Goal: Task Accomplishment & Management: Manage account settings

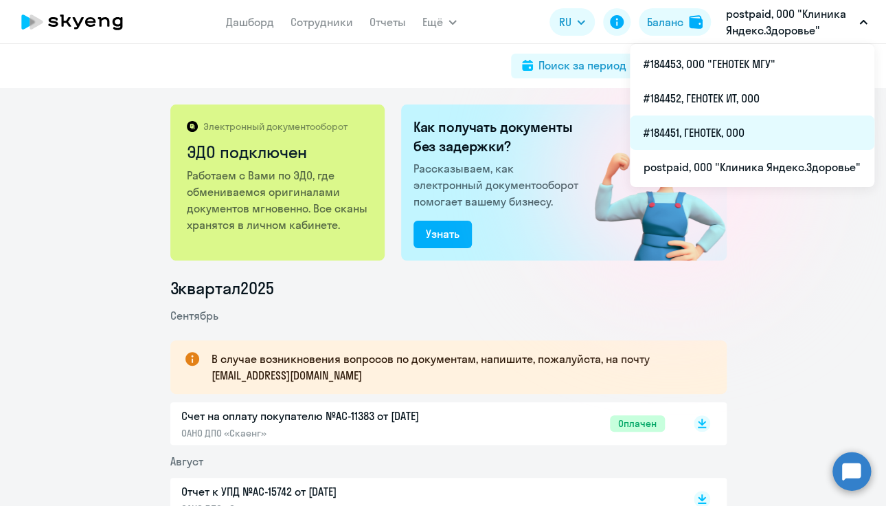
click at [722, 134] on li "#184451, ГЕНОТЕК, ООО" at bounding box center [752, 132] width 245 height 34
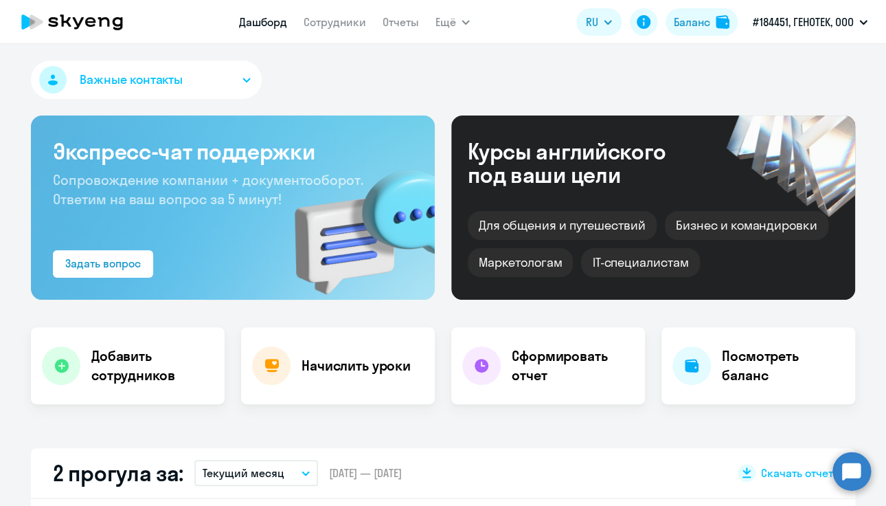
select select "30"
click at [179, 356] on h4 "Добавить сотрудников" at bounding box center [152, 365] width 122 height 38
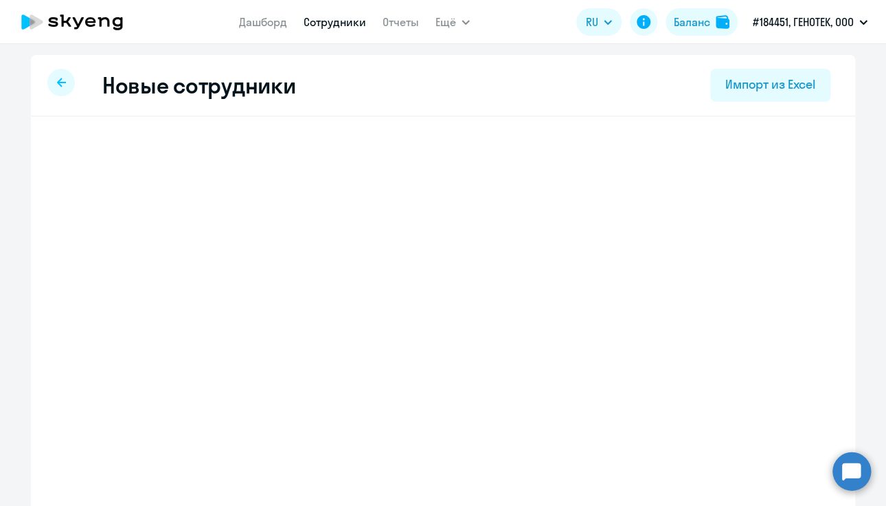
select select "english_adult_not_native_speaker"
select select "3"
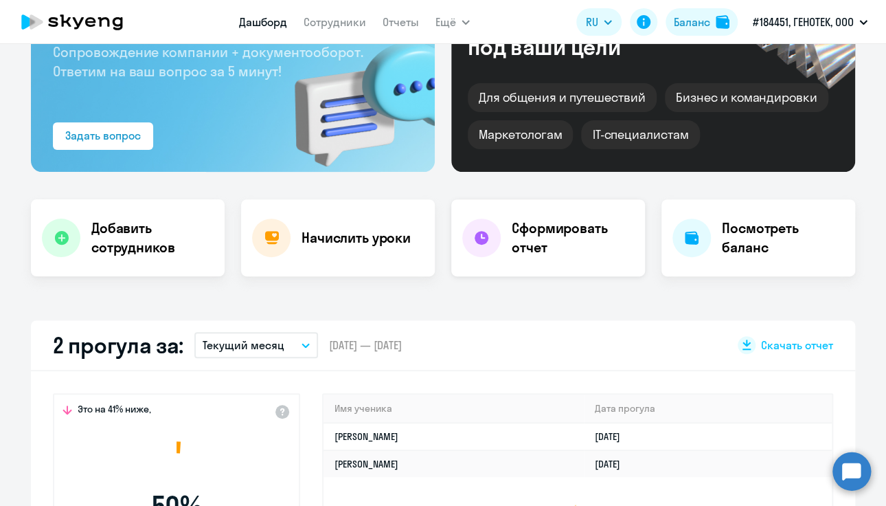
select select "30"
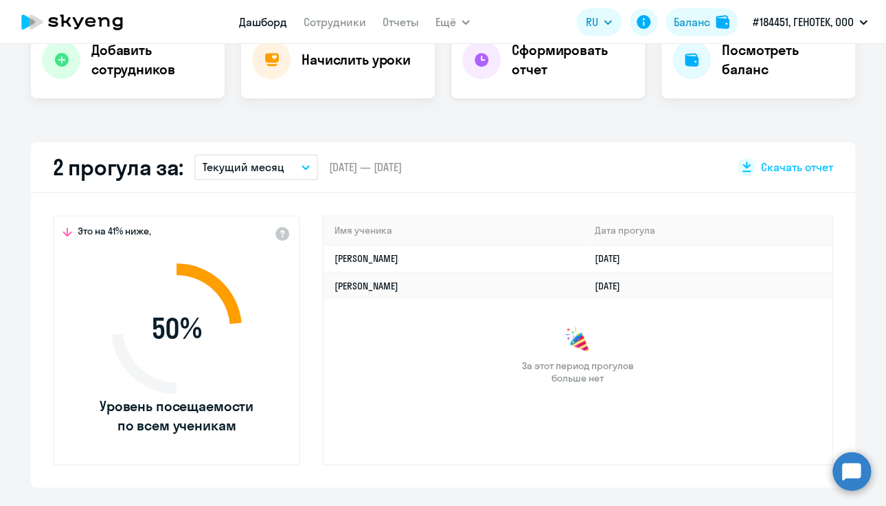
scroll to position [344, 0]
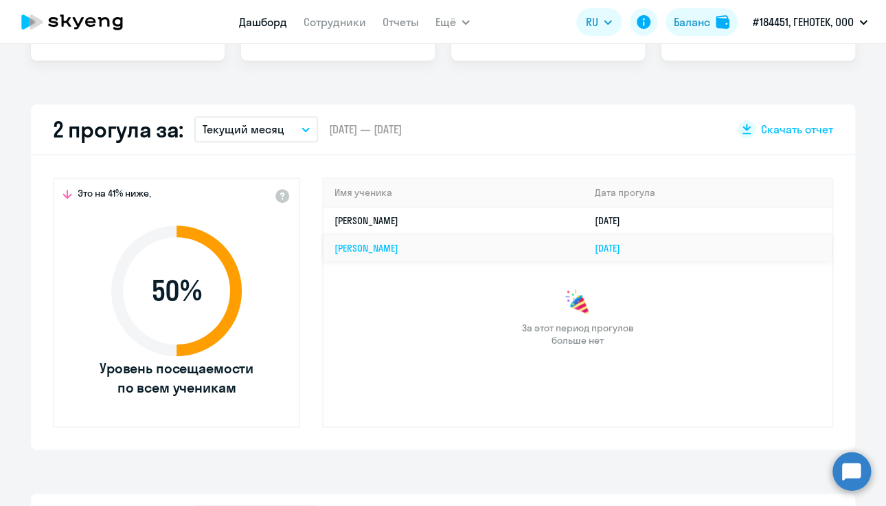
click at [404, 243] on td "[PERSON_NAME]" at bounding box center [454, 247] width 260 height 27
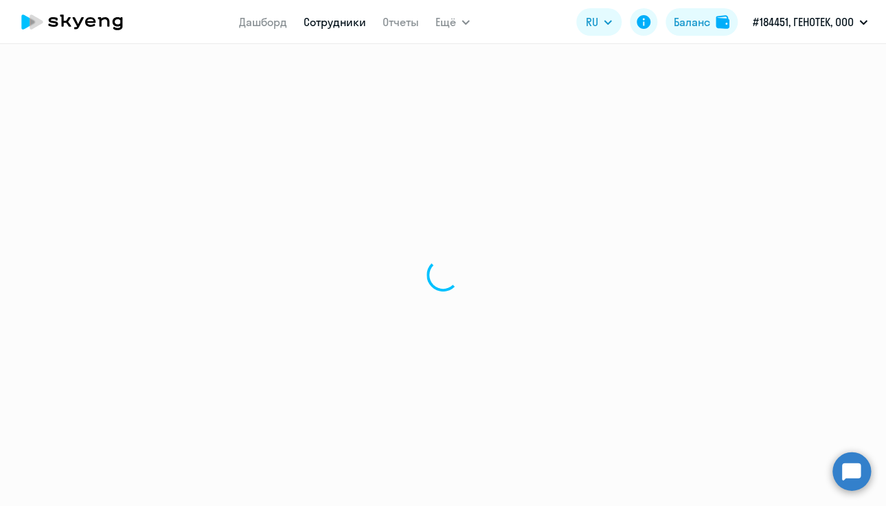
select select "english"
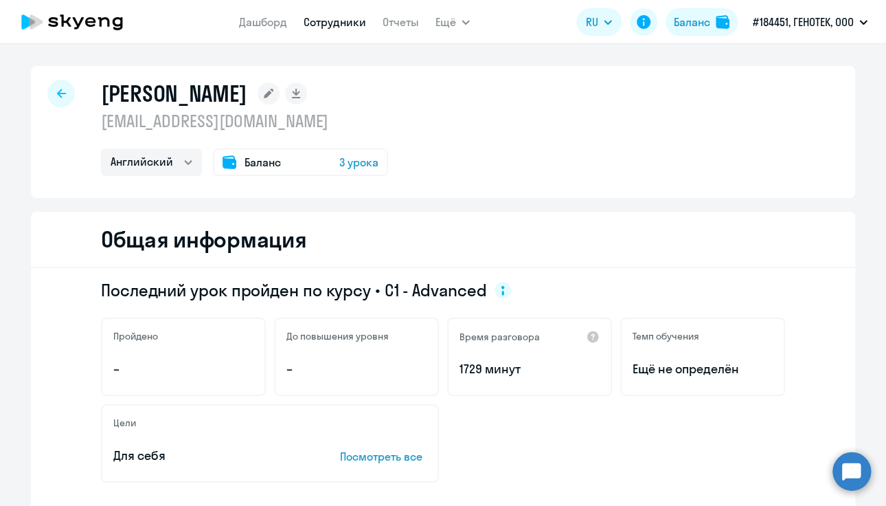
click at [56, 87] on div at bounding box center [60, 93] width 27 height 27
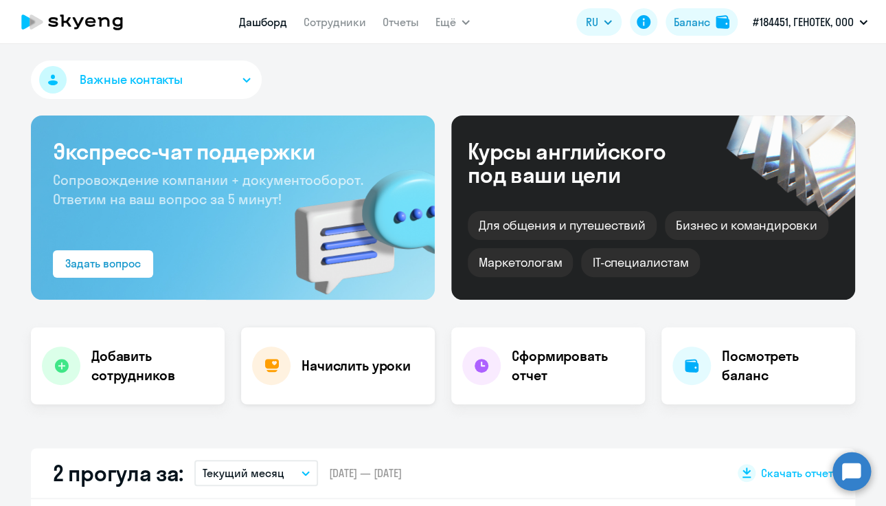
select select "30"
click at [321, 19] on link "Сотрудники" at bounding box center [335, 22] width 63 height 14
select select "30"
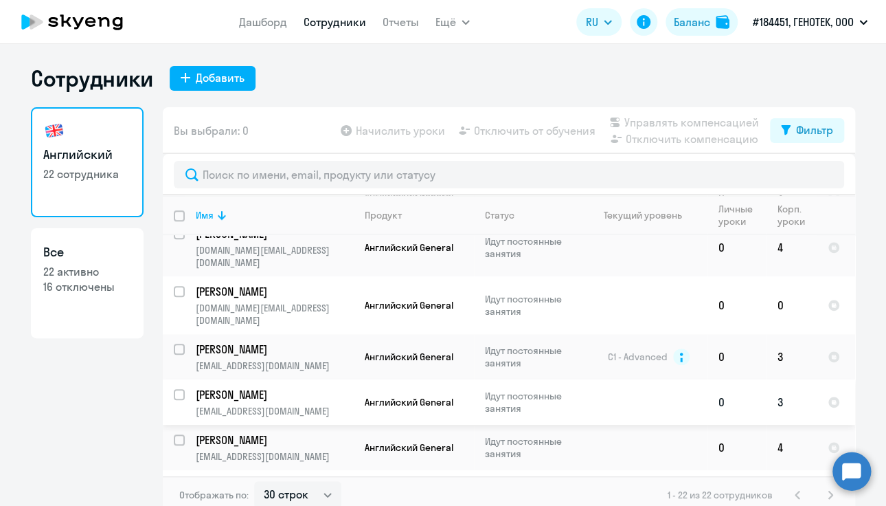
scroll to position [550, 0]
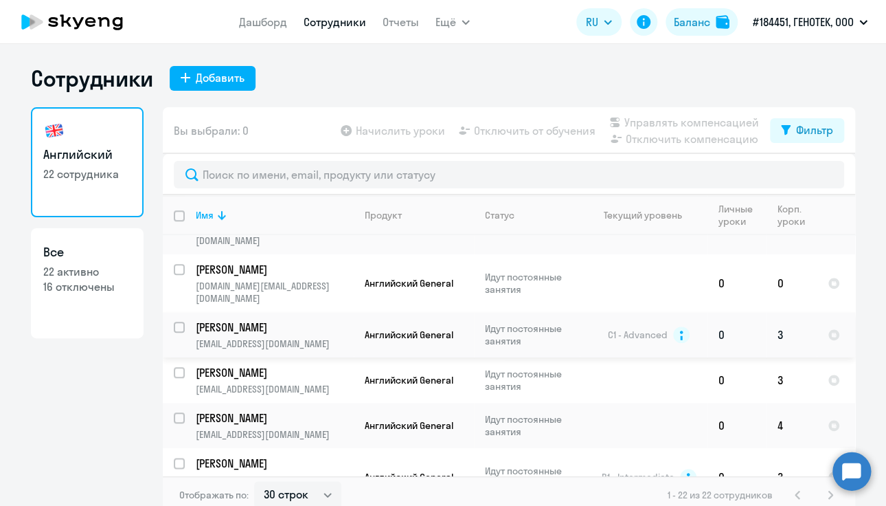
click at [174, 322] on input "select row 2541709" at bounding box center [187, 335] width 27 height 27
checkbox input "true"
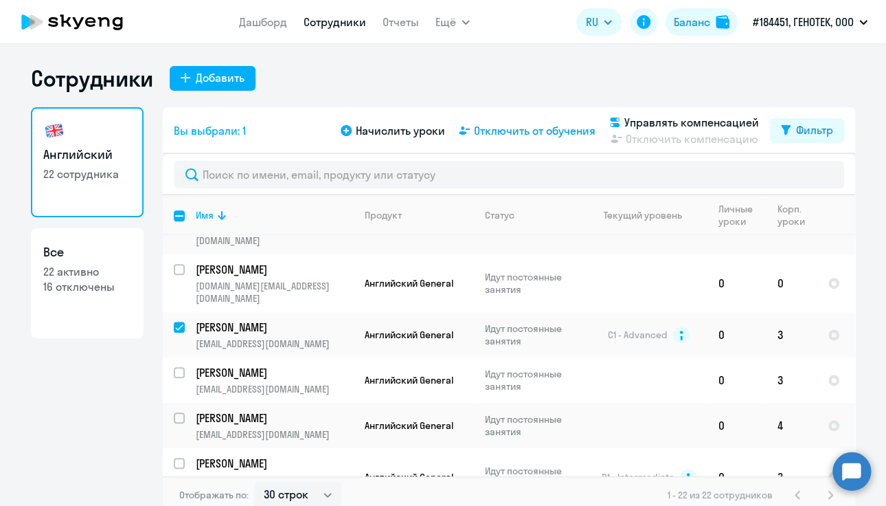
click at [517, 131] on span "Отключить от обучения" at bounding box center [535, 130] width 122 height 16
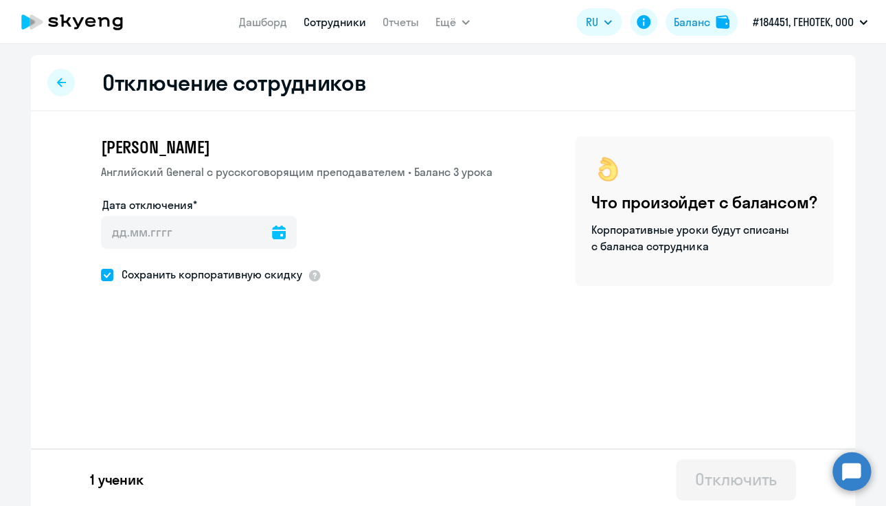
click at [101, 271] on span at bounding box center [107, 275] width 12 height 12
click at [100, 274] on input "Сохранить корпоративную скидку" at bounding box center [100, 274] width 1 height 1
checkbox input "false"
click at [272, 233] on icon at bounding box center [279, 232] width 14 height 14
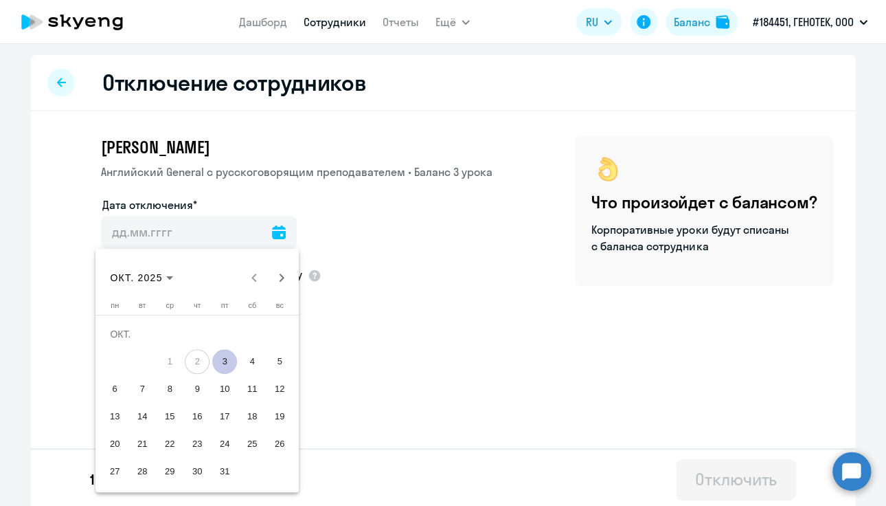
click at [230, 358] on span "3" at bounding box center [224, 361] width 25 height 25
type input "[DATE]"
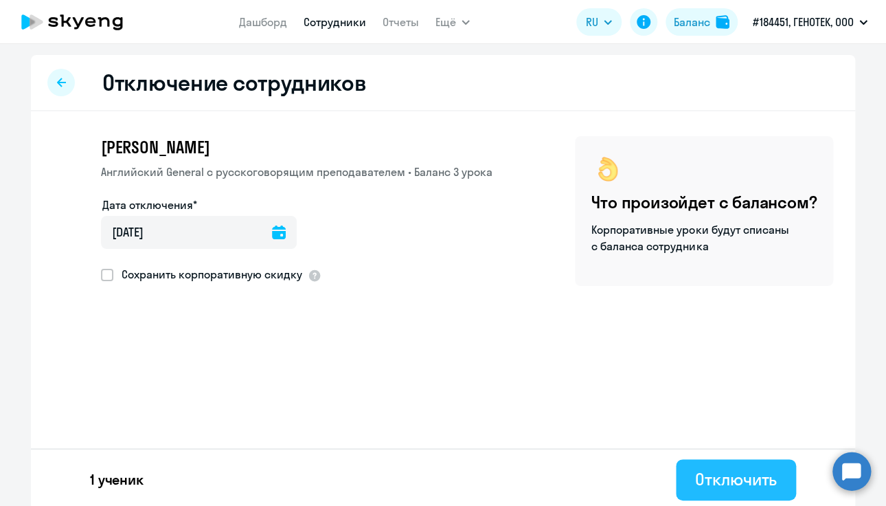
click at [744, 495] on button "Отключить" at bounding box center [736, 479] width 120 height 41
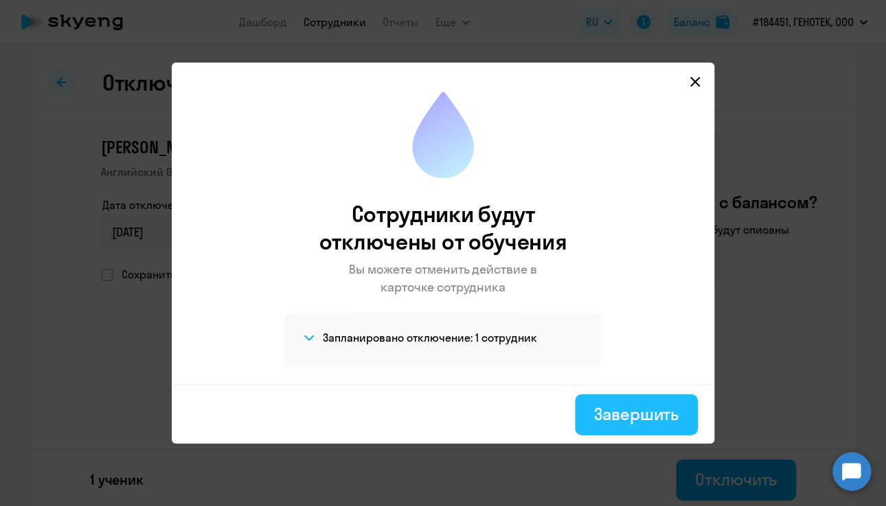
click at [638, 414] on div "Завершить" at bounding box center [636, 414] width 85 height 22
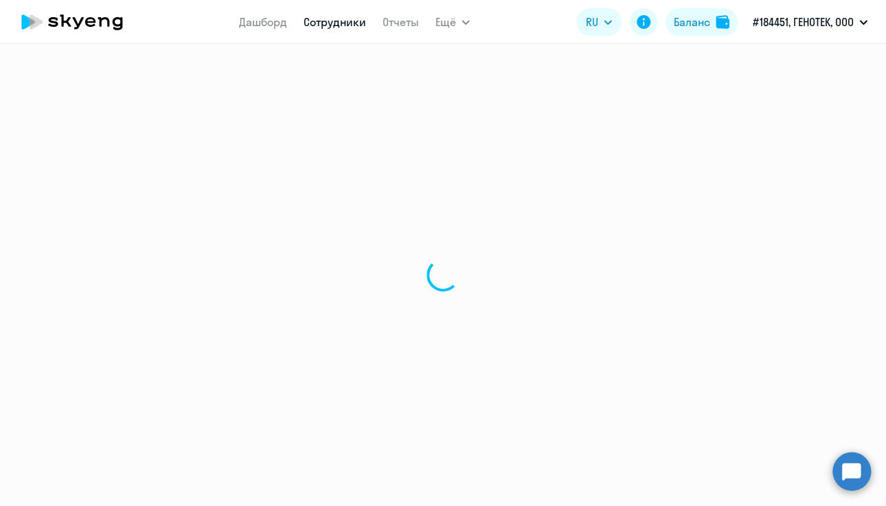
select select "30"
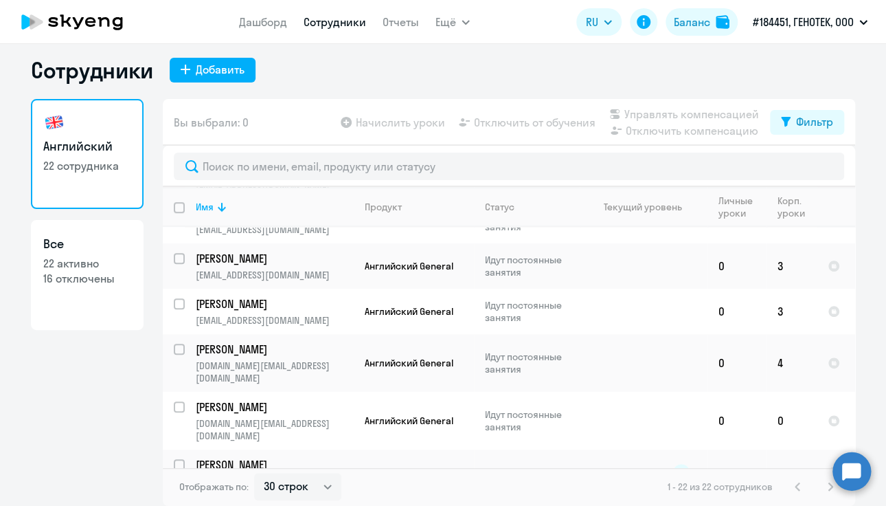
scroll to position [351, 0]
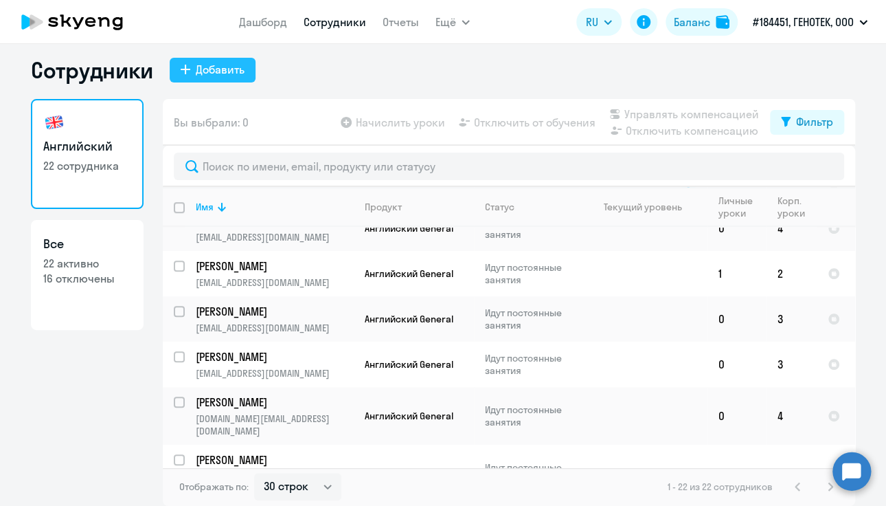
click at [196, 67] on div "Добавить" at bounding box center [220, 69] width 49 height 16
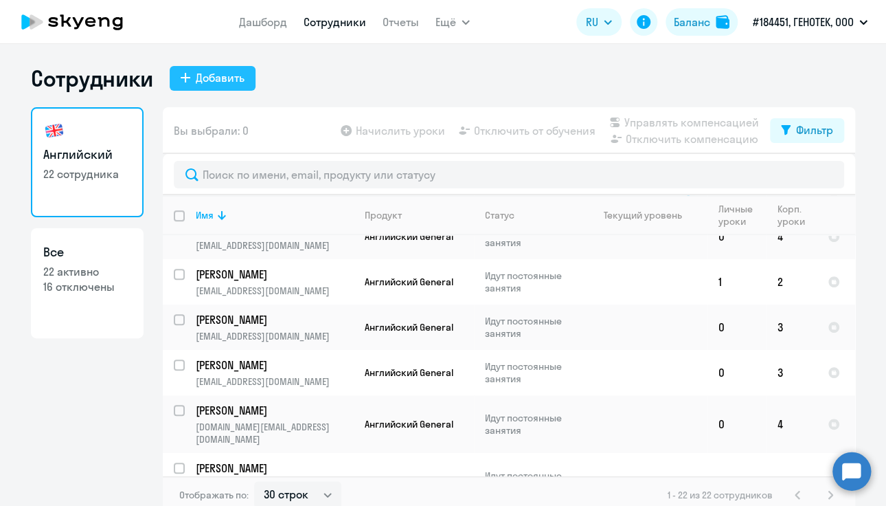
select select "english_adult_not_native_speaker"
select select "3"
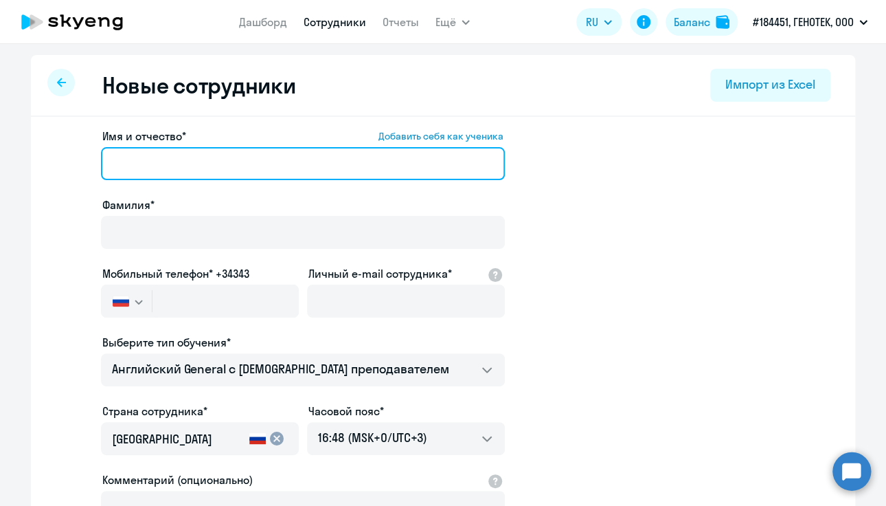
click at [234, 161] on input "Имя и отчество* Добавить себя как ученика" at bounding box center [303, 163] width 404 height 33
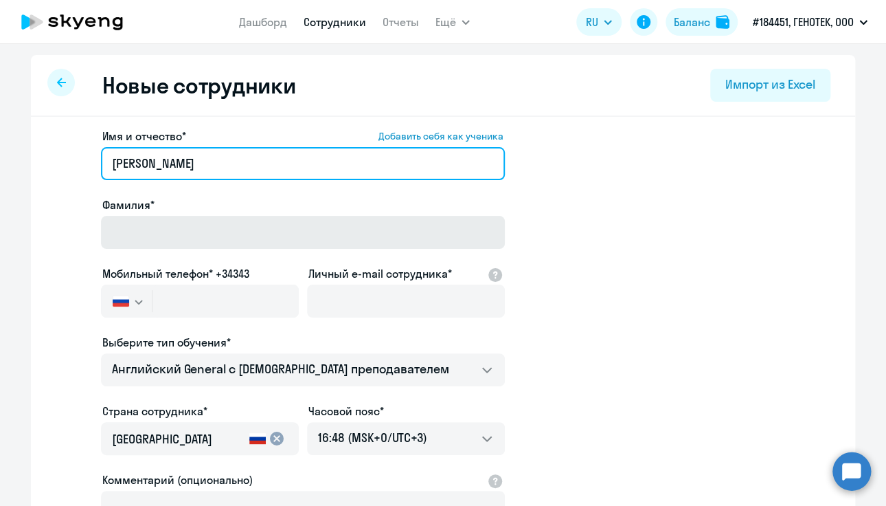
type input "[PERSON_NAME]"
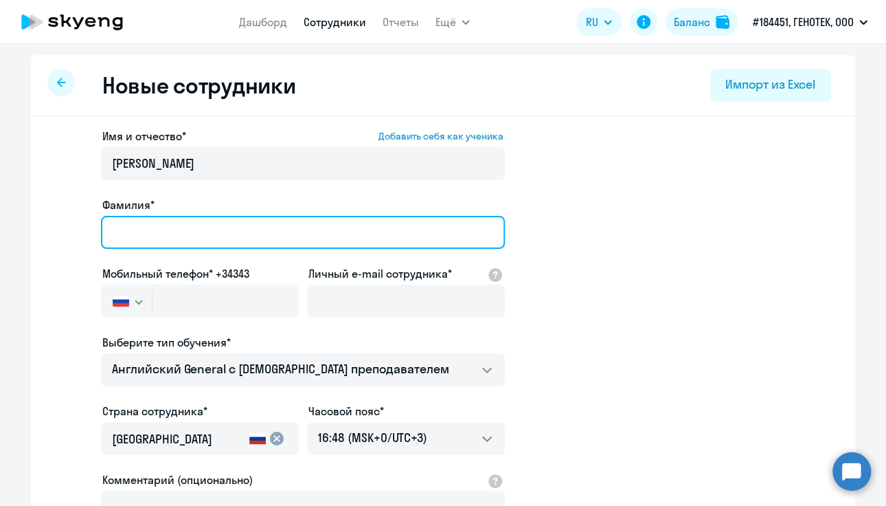
click at [256, 232] on input "Фамилия*" at bounding box center [303, 232] width 404 height 33
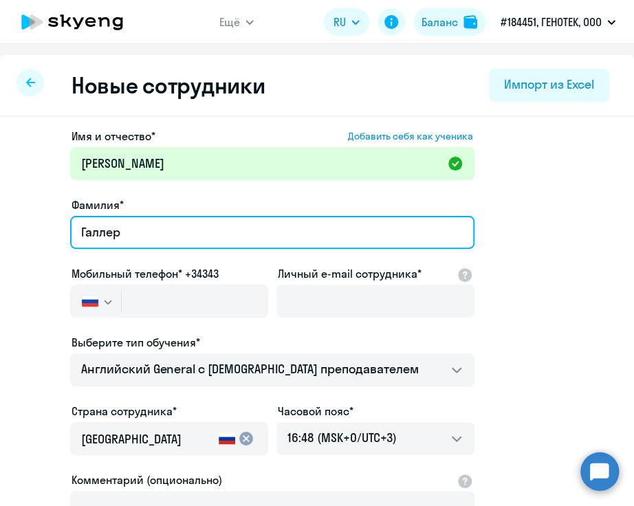
type input "Галлер"
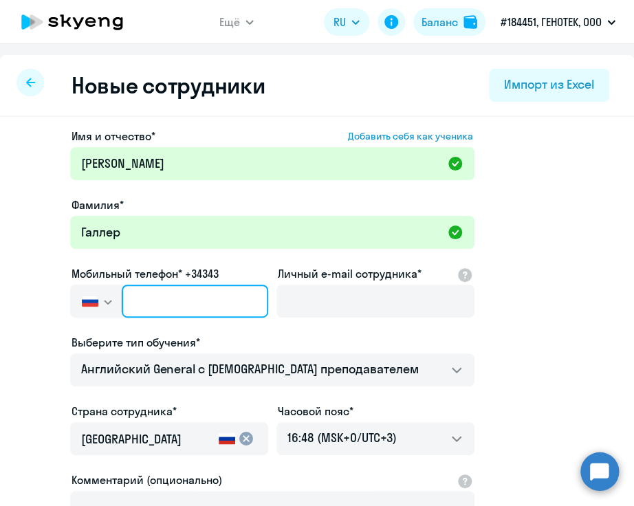
click at [225, 307] on input "text" at bounding box center [195, 300] width 146 height 33
paste input "[PHONE_NUMBER]"
click at [137, 299] on input "[PHONE_NUMBER]" at bounding box center [195, 300] width 146 height 33
type input "[PHONE_NUMBER]"
drag, startPoint x: 220, startPoint y: 304, endPoint x: 107, endPoint y: 302, distance: 113.4
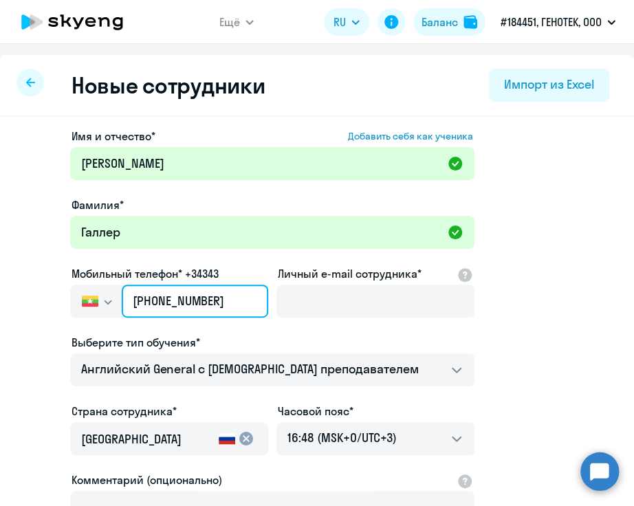
click at [107, 302] on div "[GEOGRAPHIC_DATA] +7 [GEOGRAPHIC_DATA] +7 [GEOGRAPHIC_DATA] +380 [GEOGRAPHIC_DA…" at bounding box center [169, 300] width 198 height 33
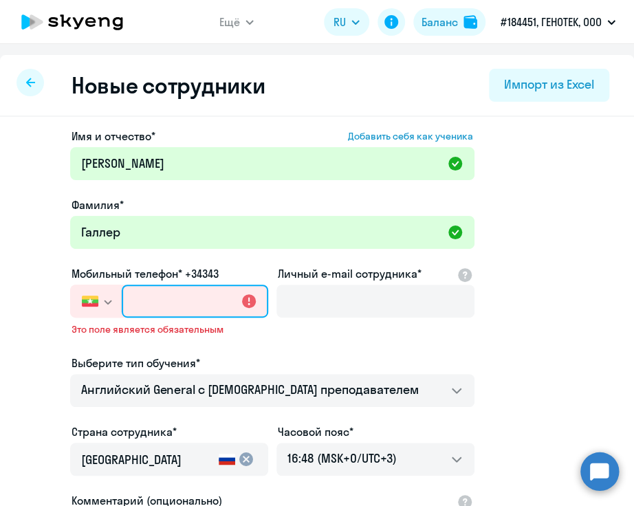
click at [204, 304] on input "text" at bounding box center [195, 300] width 146 height 33
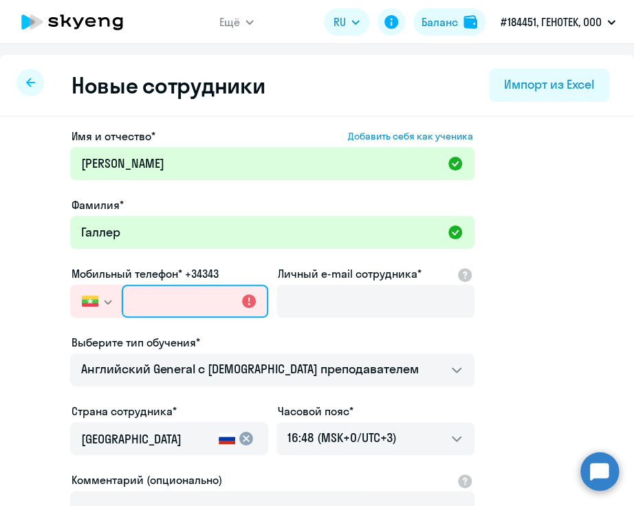
paste input "[PHONE_NUMBER]"
type input "[PHONE_NUMBER]"
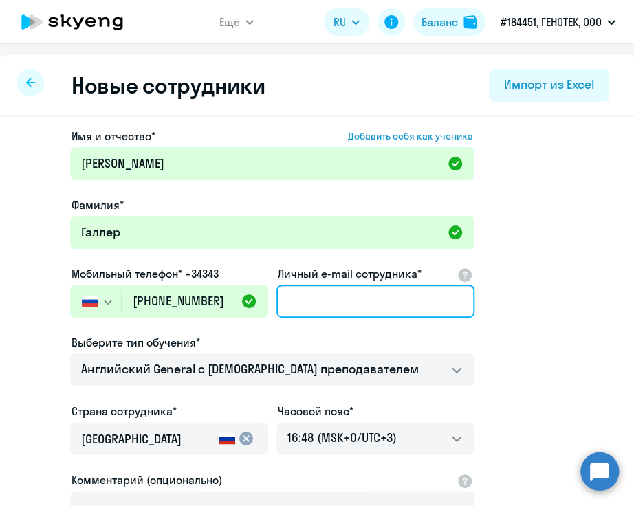
click at [341, 295] on input "Личный e-mail сотрудника*" at bounding box center [375, 300] width 198 height 33
paste input "[EMAIL_ADDRESS][DOMAIN_NAME]"
type input "[EMAIL_ADDRESS][DOMAIN_NAME]"
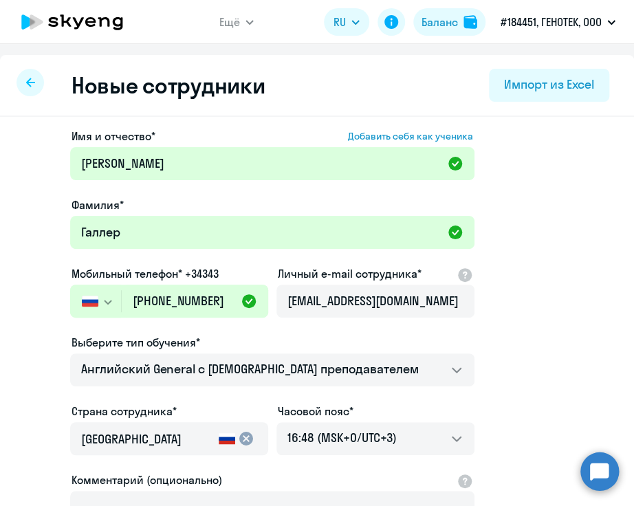
click at [516, 330] on app-new-student-form "Имя и отчество* Добавить себя как ученика [PERSON_NAME]* [PERSON_NAME] Мобильны…" at bounding box center [317, 373] width 590 height 490
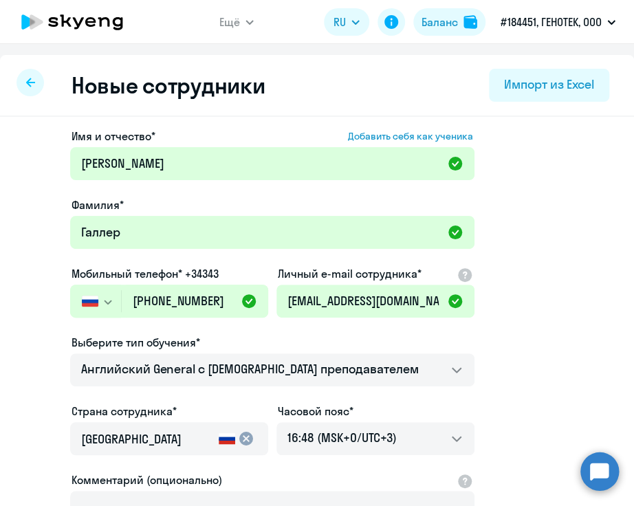
scroll to position [213, 0]
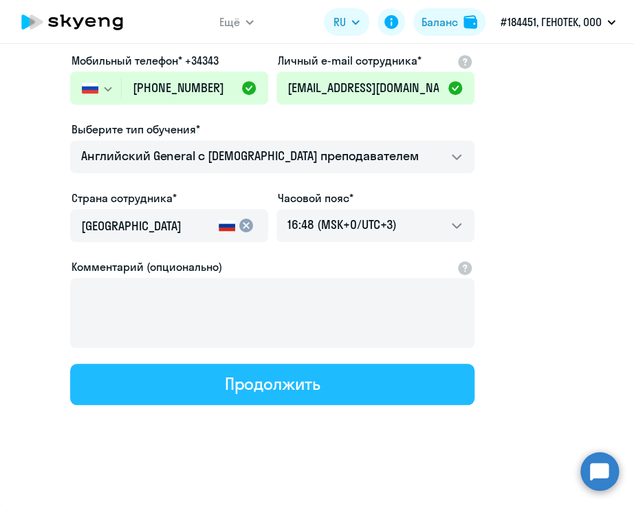
click at [228, 388] on div "Продолжить" at bounding box center [272, 383] width 96 height 22
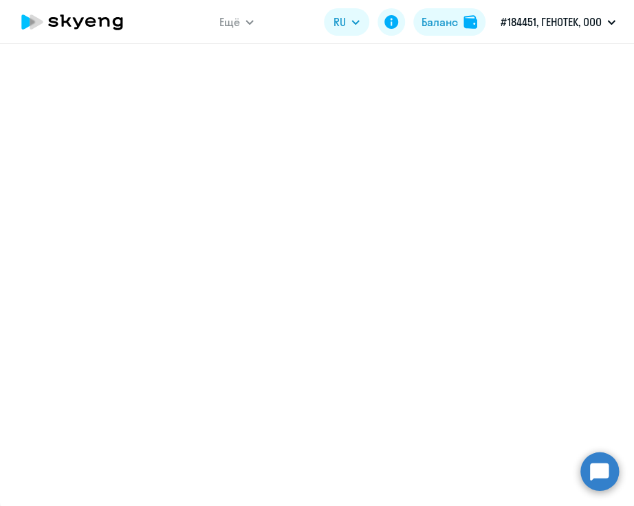
select select "english_adult_not_native_speaker"
select select "3"
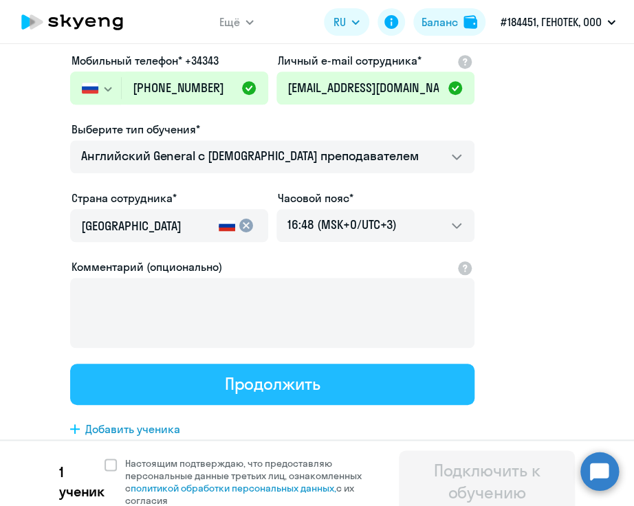
scroll to position [0, 0]
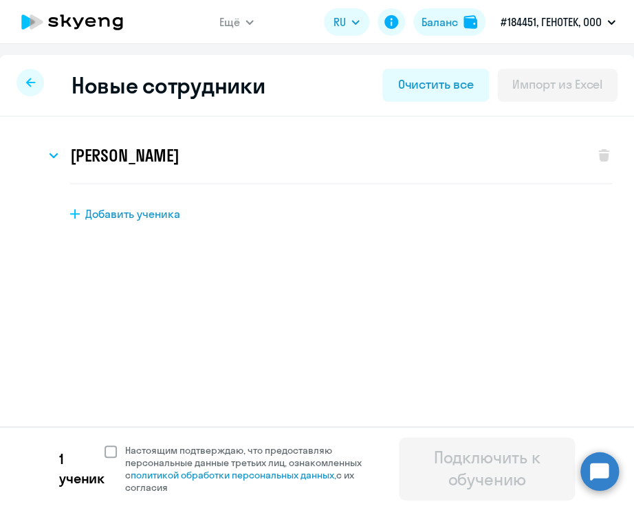
click at [112, 450] on span at bounding box center [110, 451] width 12 height 12
click at [104, 444] on input "Настоящим подтверждаю, что предоставляю персональные данные третьих лиц, ознако…" at bounding box center [104, 443] width 1 height 1
checkbox input "true"
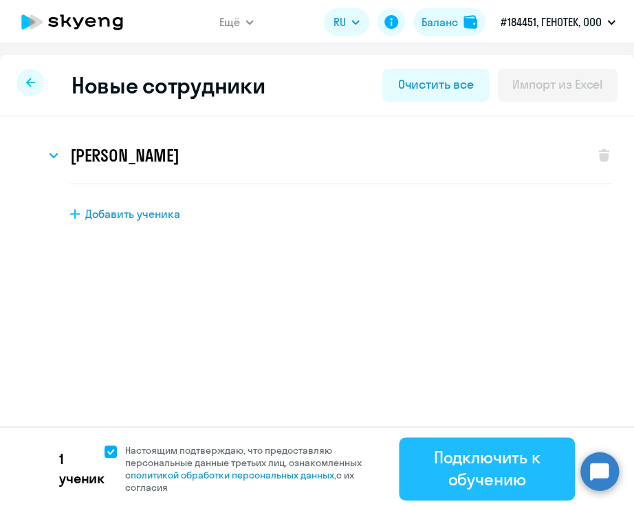
click at [504, 455] on div "Подключить к обучению" at bounding box center [486, 468] width 137 height 44
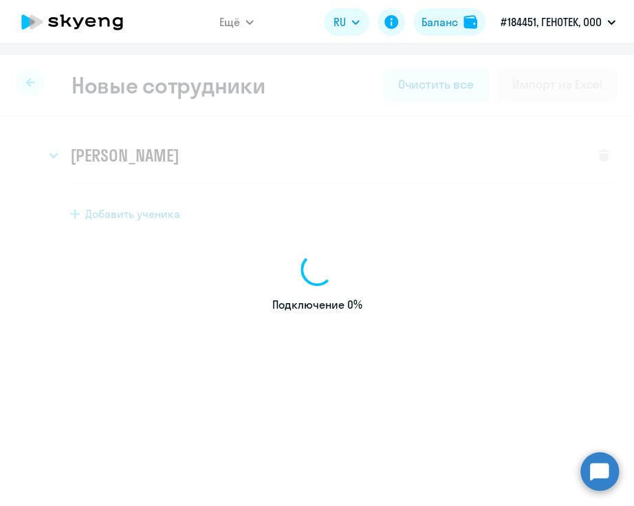
select select "english_adult_not_native_speaker"
select select "3"
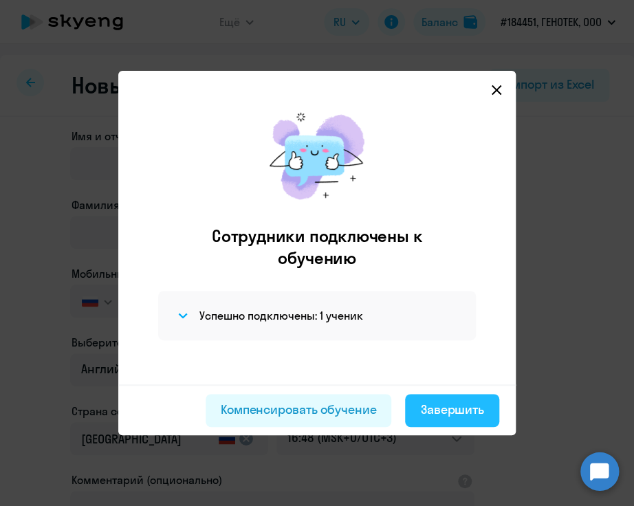
click at [452, 412] on div "Завершить" at bounding box center [452, 410] width 64 height 18
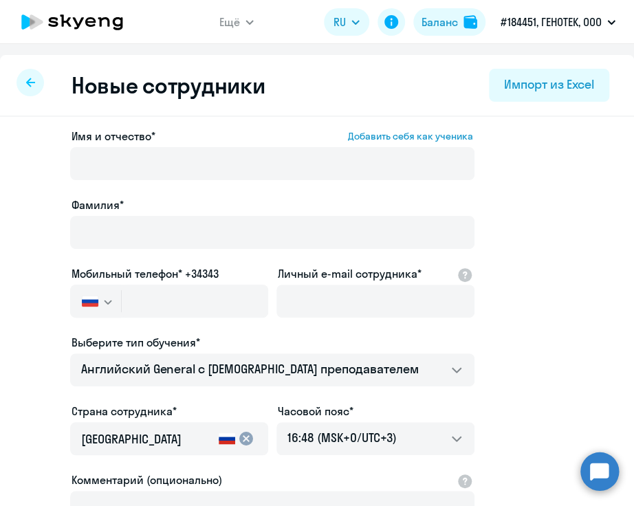
select select "30"
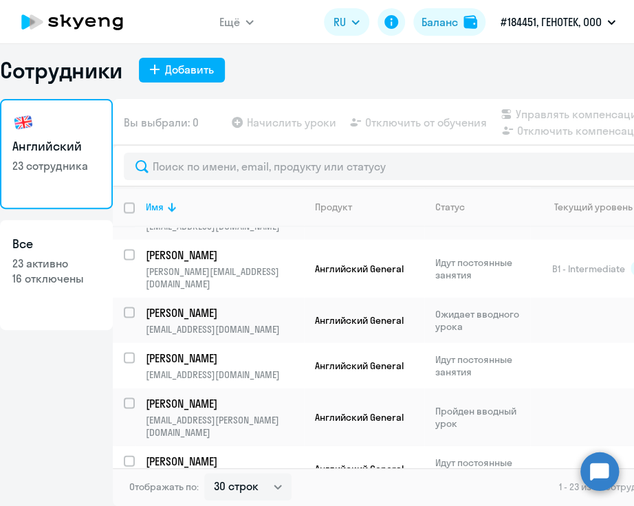
scroll to position [682, 0]
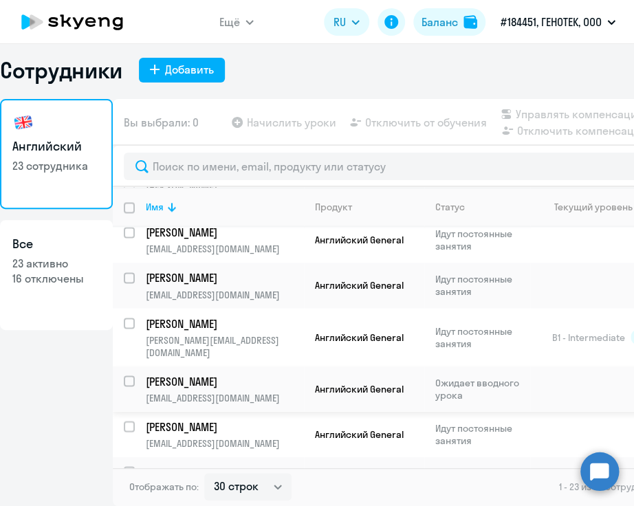
click at [196, 373] on p "[PERSON_NAME]" at bounding box center [223, 380] width 155 height 15
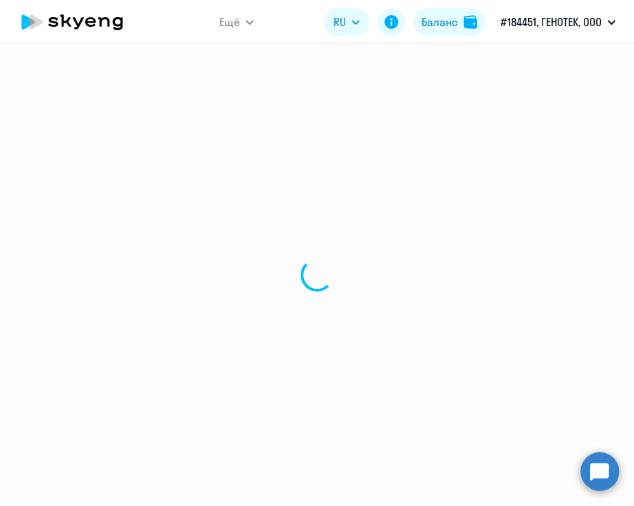
select select "english"
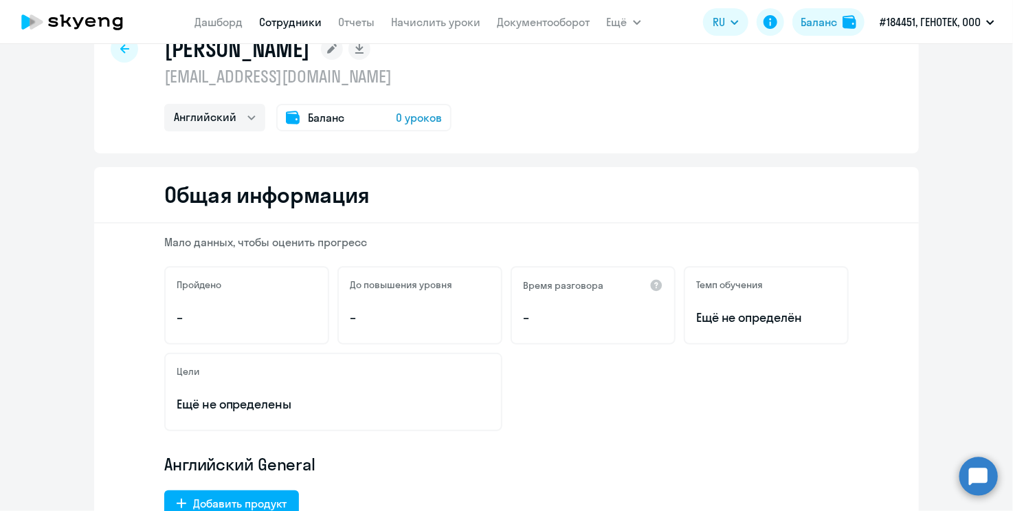
scroll to position [69, 0]
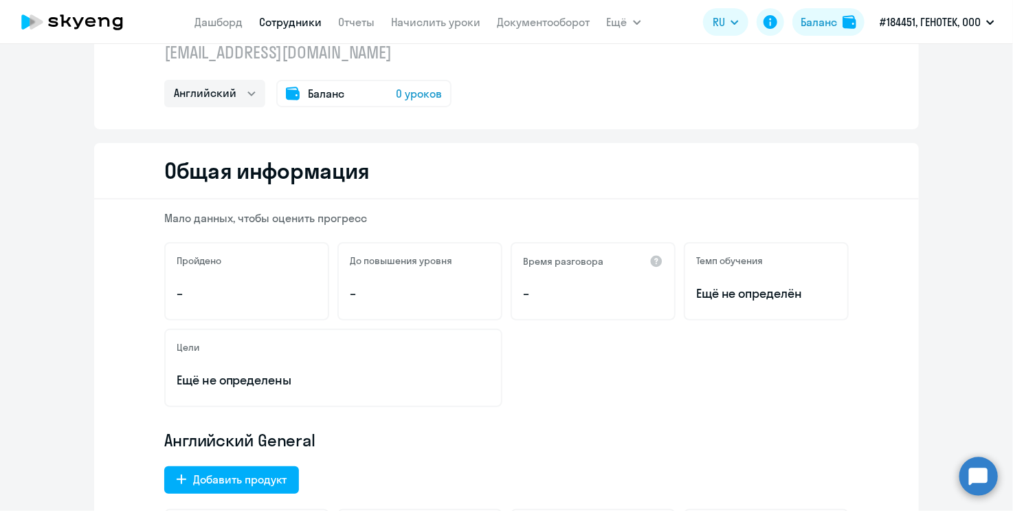
click at [324, 89] on span "Баланс" at bounding box center [326, 93] width 36 height 16
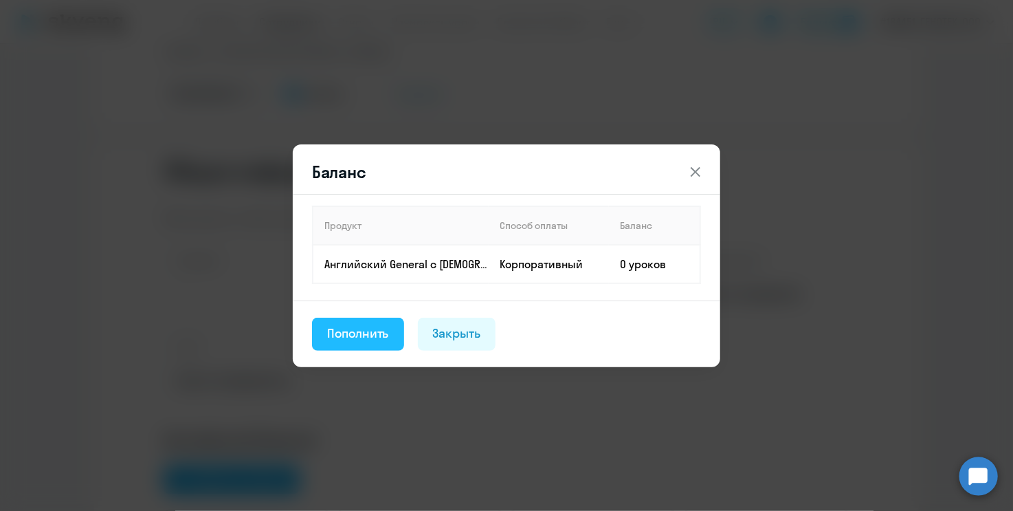
click at [350, 329] on div "Пополнить" at bounding box center [358, 333] width 62 height 18
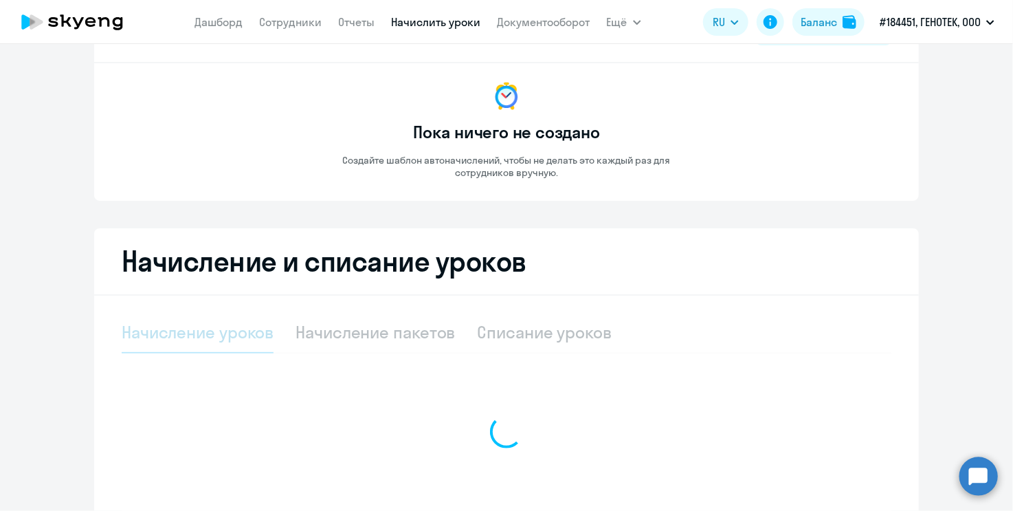
select select "10"
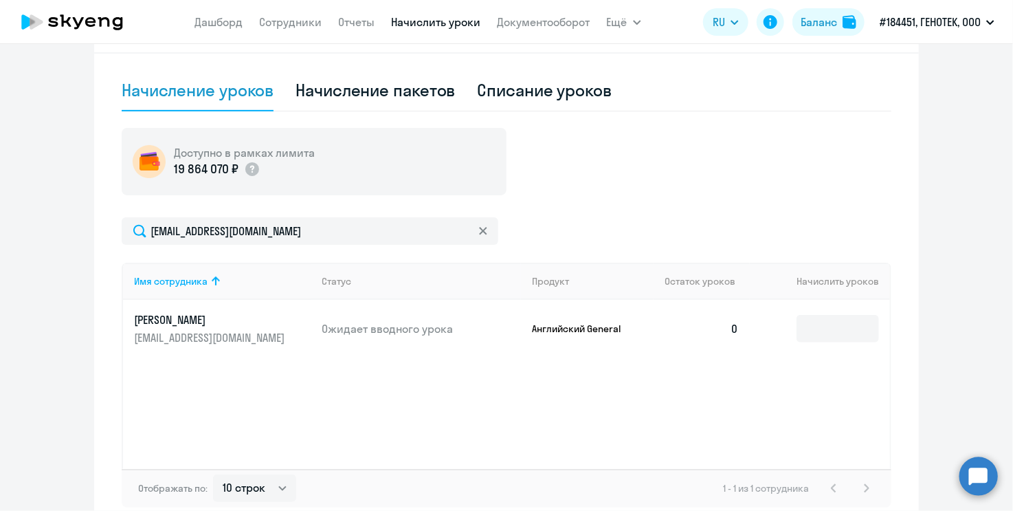
scroll to position [344, 0]
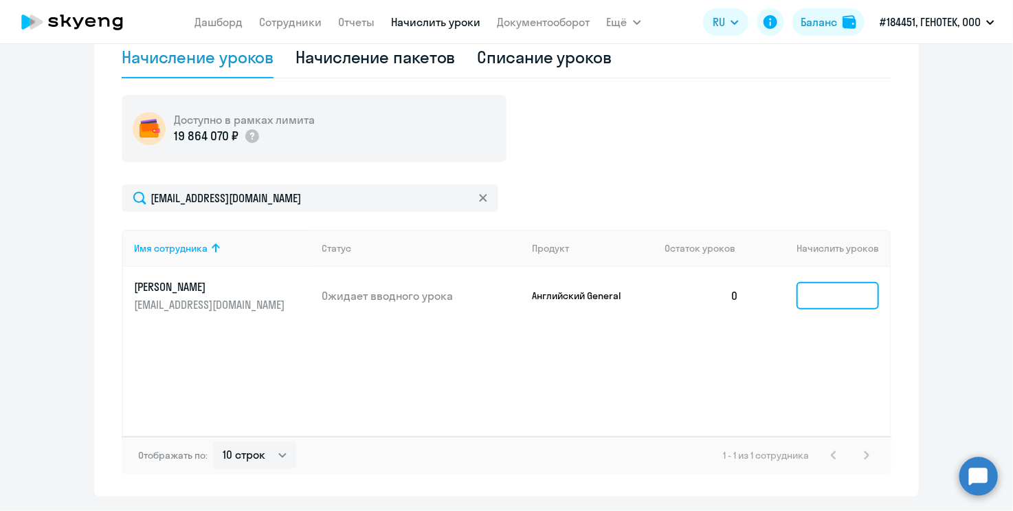
click at [830, 297] on input at bounding box center [837, 295] width 82 height 27
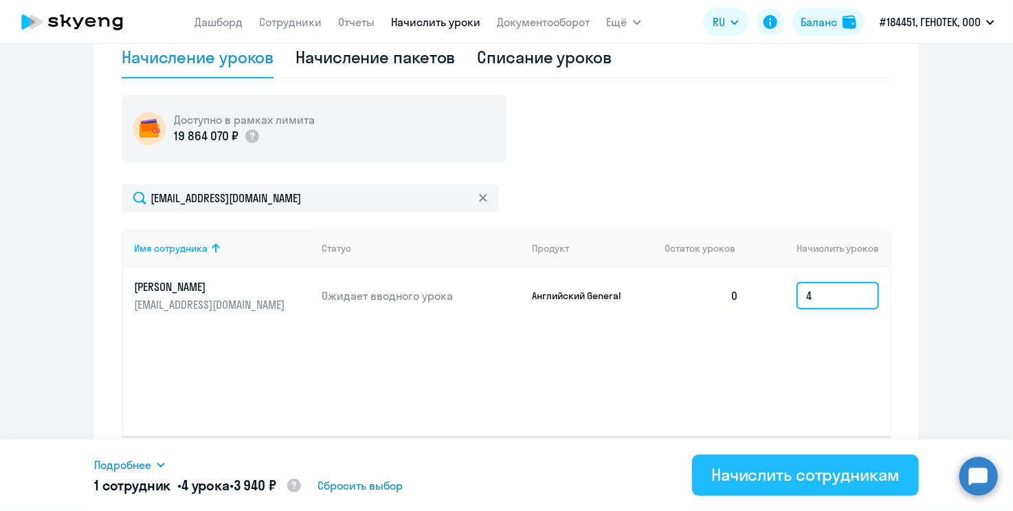
type input "4"
click at [844, 477] on div "Начислить сотрудникам" at bounding box center [805, 474] width 188 height 22
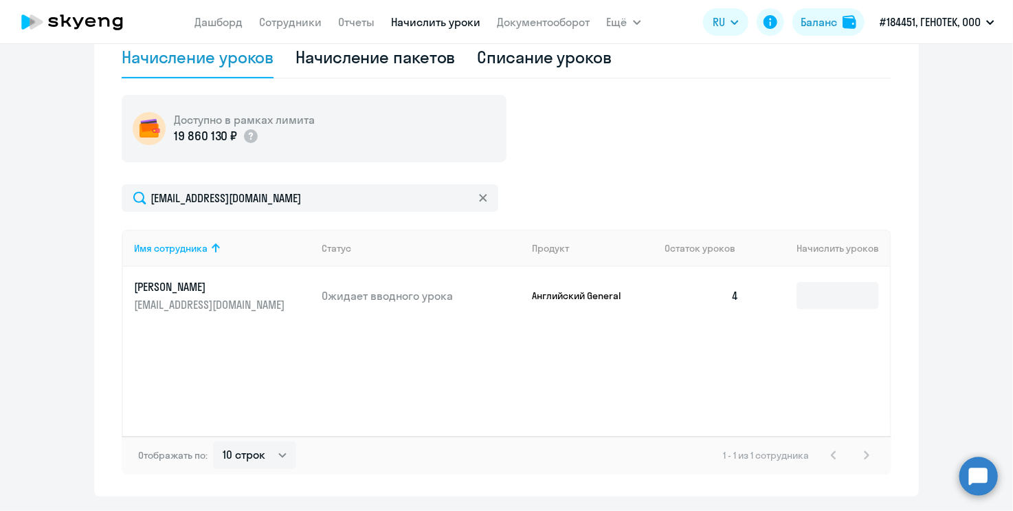
click at [627, 170] on div "Доступно в рамках лимита 19 860 130 ₽ [EMAIL_ADDRESS][DOMAIN_NAME] Имя сотрудни…" at bounding box center [507, 284] width 770 height 379
click at [217, 65] on div "Начисление уроков" at bounding box center [198, 57] width 152 height 22
click at [211, 30] on app-menu-item-link "Дашборд" at bounding box center [219, 22] width 48 height 17
click at [210, 19] on link "Дашборд" at bounding box center [219, 22] width 48 height 14
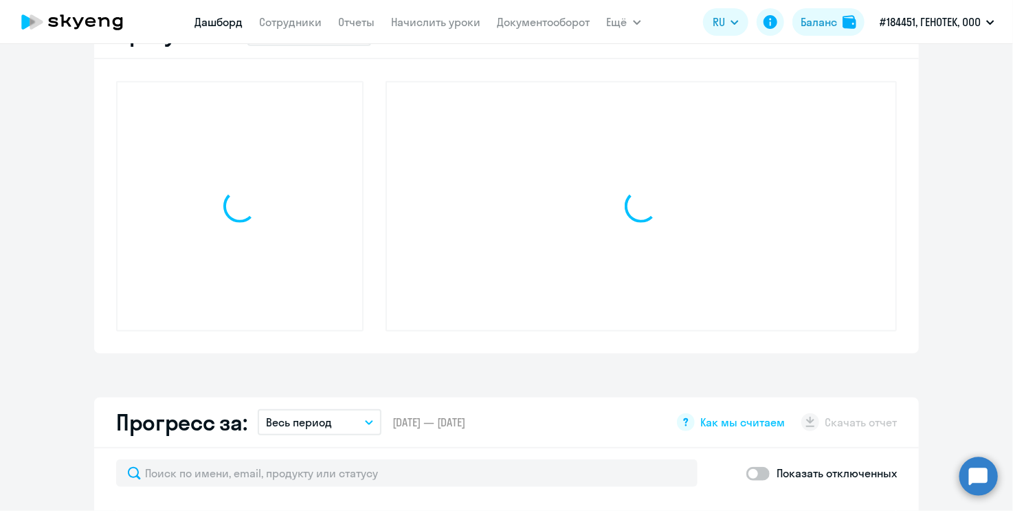
scroll to position [440, 0]
select select "30"
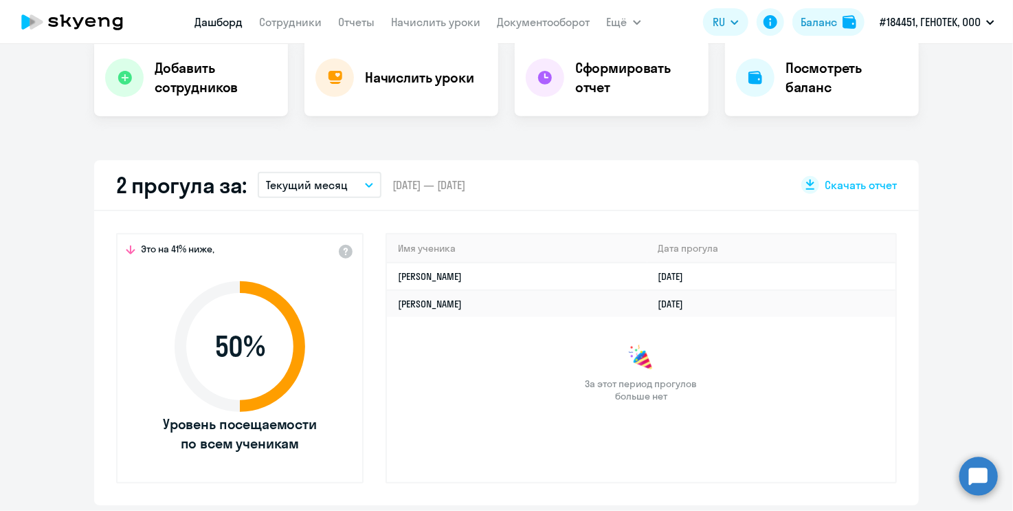
scroll to position [302, 0]
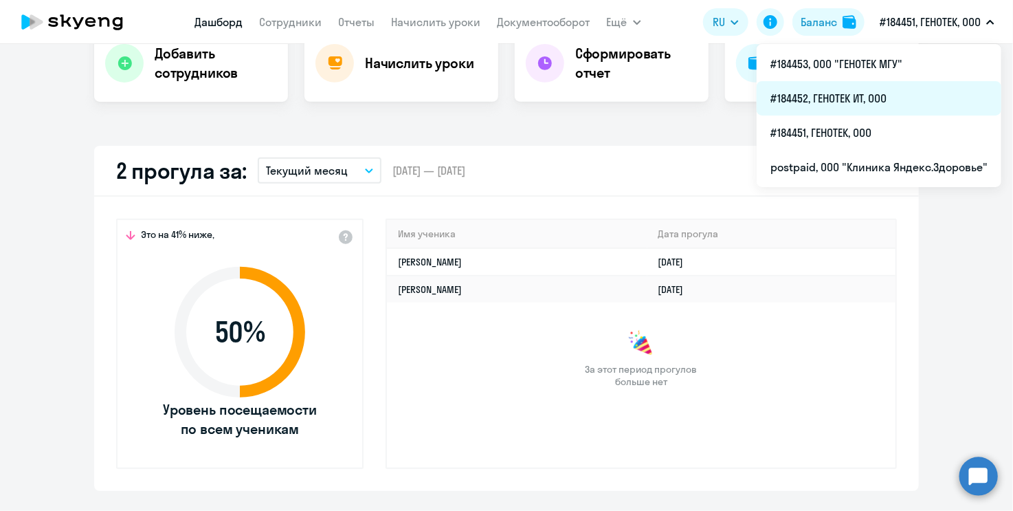
click at [886, 91] on li "#184452, ГЕНОТЕК ИТ, ООО" at bounding box center [879, 98] width 245 height 34
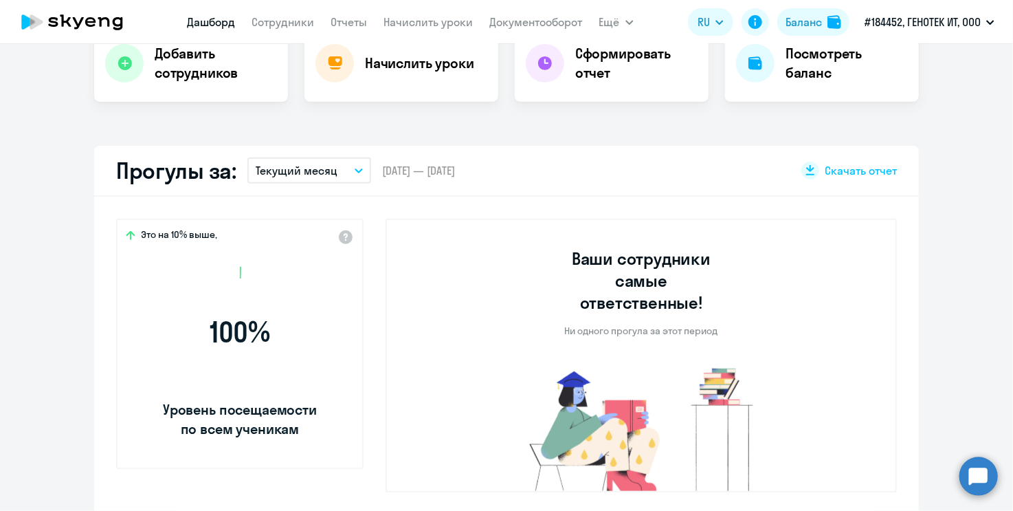
select select "30"
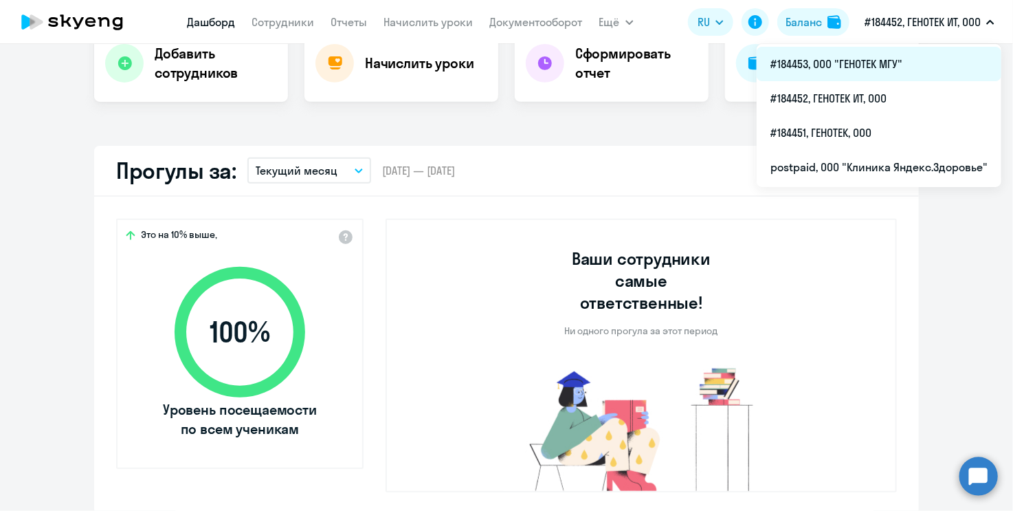
click at [886, 70] on li "#184453, ООО "ГЕНОТЕК МГУ"" at bounding box center [879, 64] width 245 height 34
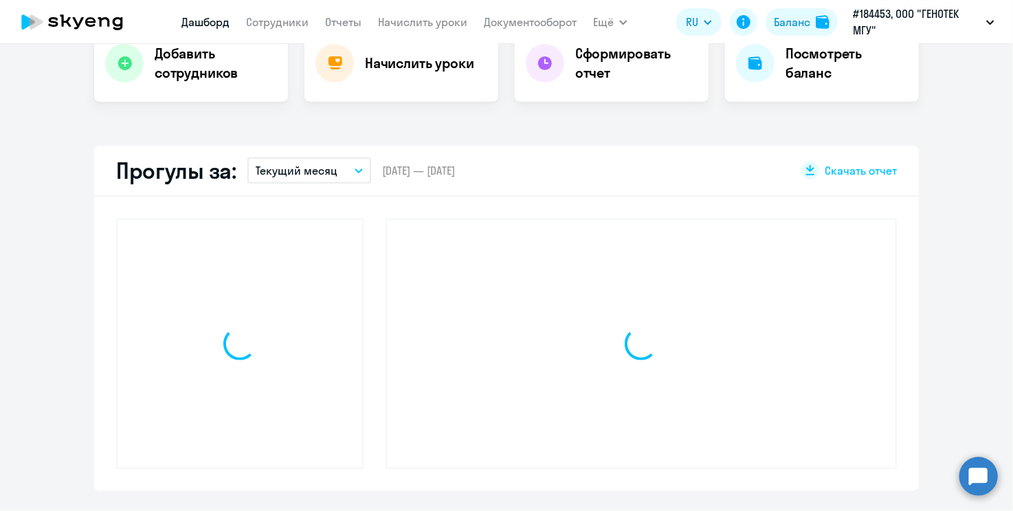
select select "30"
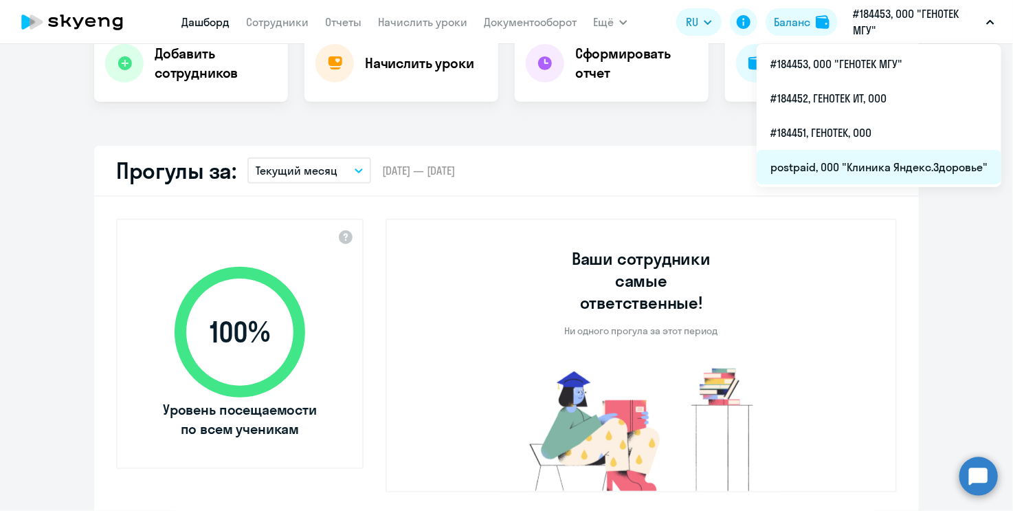
click at [886, 164] on li "postpaid, ООО "Клиника Яндекс.Здоровье"" at bounding box center [879, 167] width 245 height 34
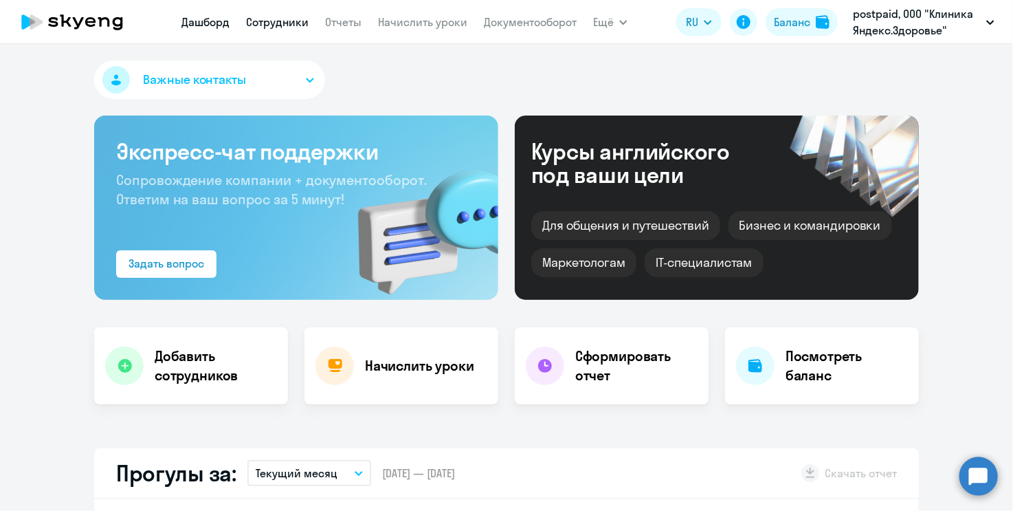
click at [262, 22] on link "Сотрудники" at bounding box center [277, 22] width 63 height 14
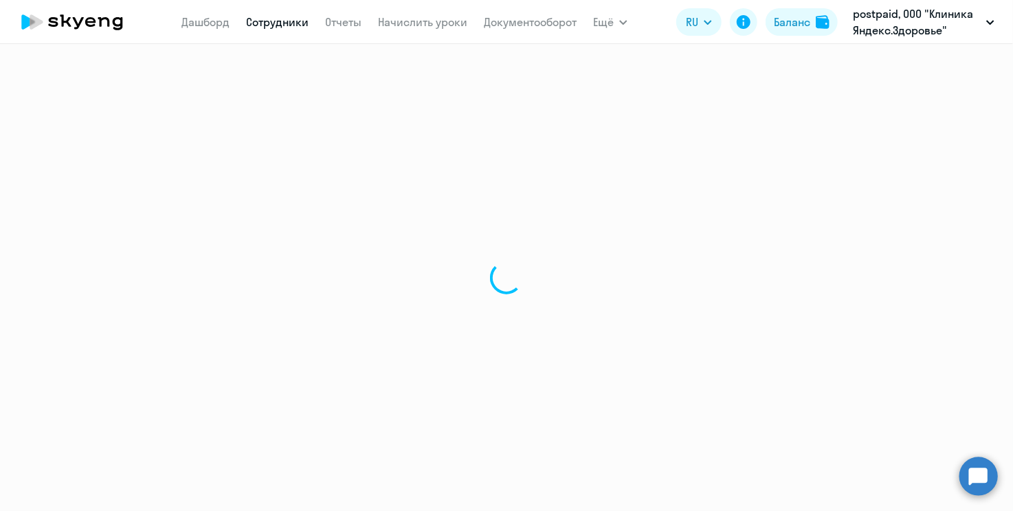
select select "30"
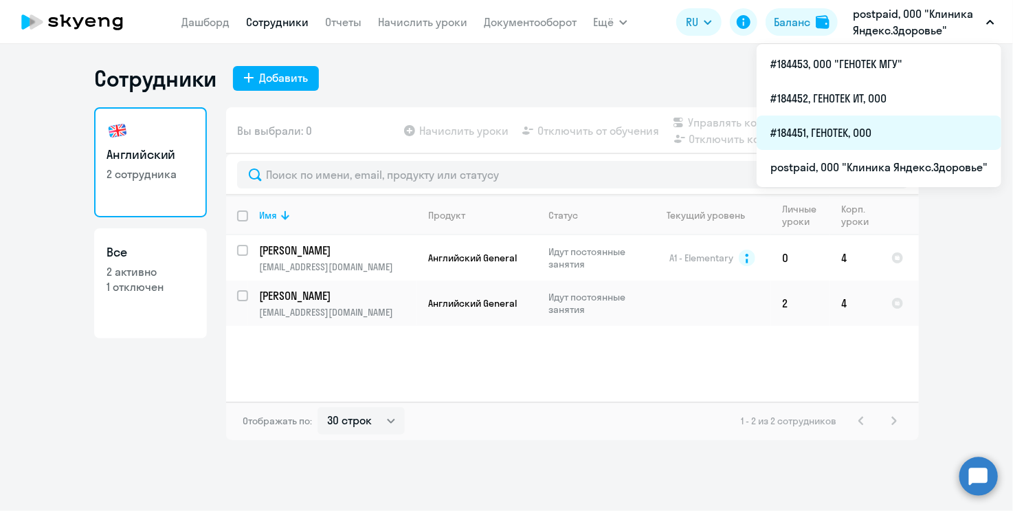
click at [864, 120] on li "#184451, ГЕНОТЕК, ООО" at bounding box center [879, 132] width 245 height 34
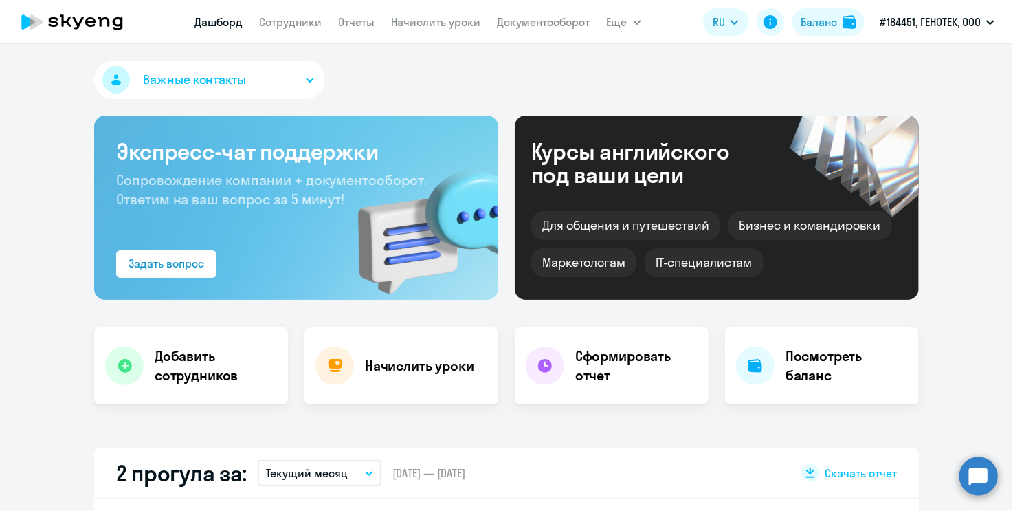
select select "30"
